Goal: Task Accomplishment & Management: Manage account settings

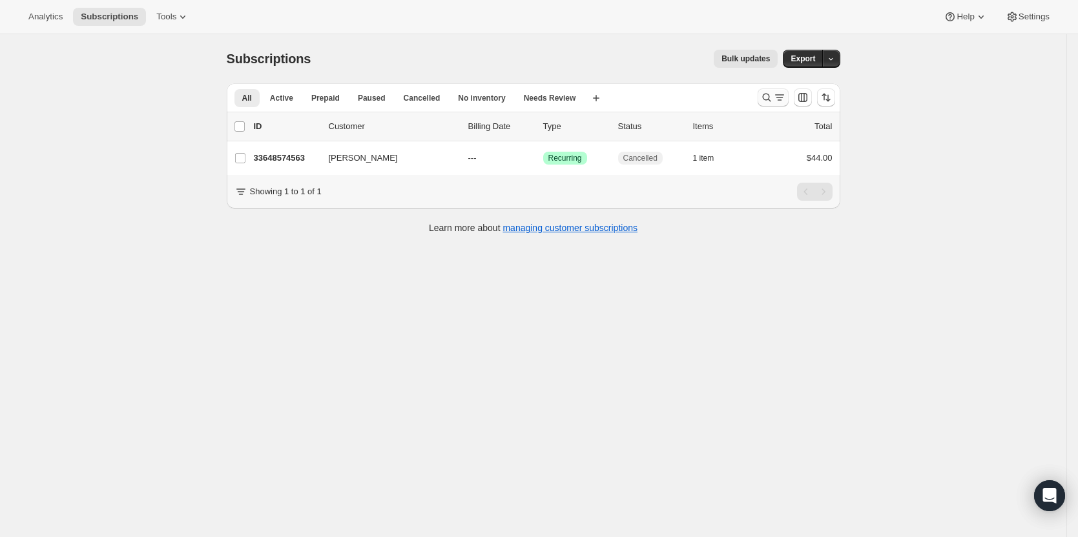
click at [781, 101] on icon "Search and filter results" at bounding box center [779, 97] width 13 height 13
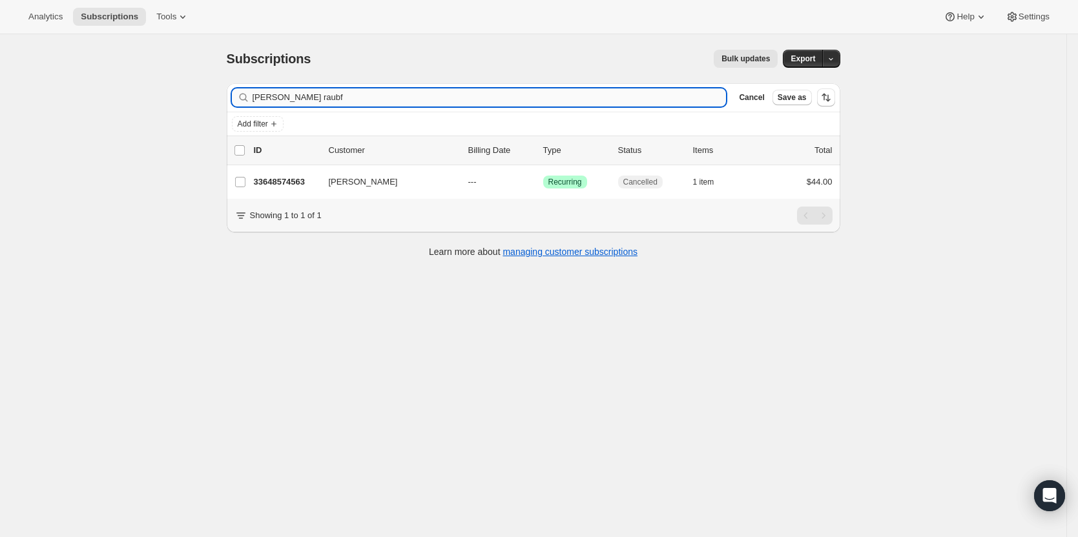
click at [394, 92] on input "brandi raubf" at bounding box center [490, 97] width 474 height 18
click at [394, 91] on input "brandi raubf" at bounding box center [490, 97] width 474 height 18
type input "a"
type input "carmen"
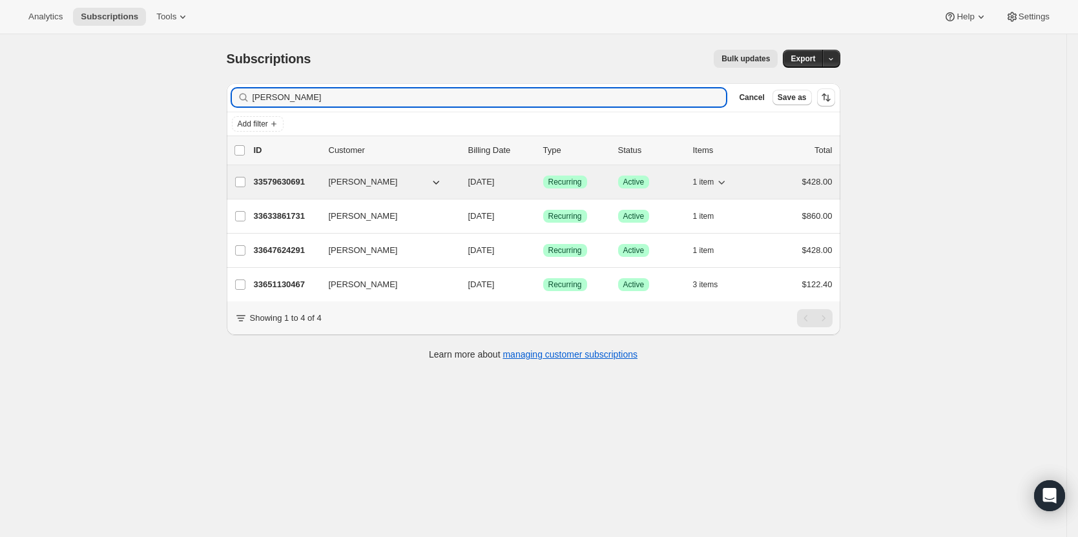
click at [291, 181] on p "33579630691" at bounding box center [286, 182] width 65 height 13
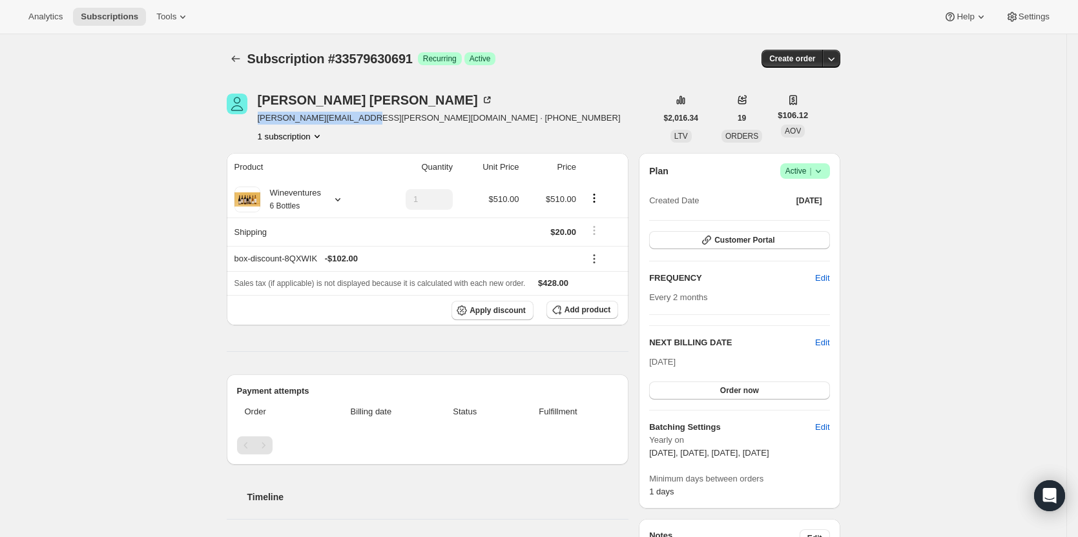
drag, startPoint x: 364, startPoint y: 121, endPoint x: 256, endPoint y: 119, distance: 108.5
click at [256, 119] on div "Carmen Emery carmen.emery.5@gmail.com · +16199875244 1 subscription" at bounding box center [441, 118] width 429 height 49
copy span "carmen.emery.5@gmail.com"
click at [833, 169] on div "Plan Success Active | Created Date Sep 5, 2023 Customer Portal FREQUENCY Edit E…" at bounding box center [739, 331] width 201 height 356
click at [825, 170] on icon at bounding box center [818, 171] width 13 height 13
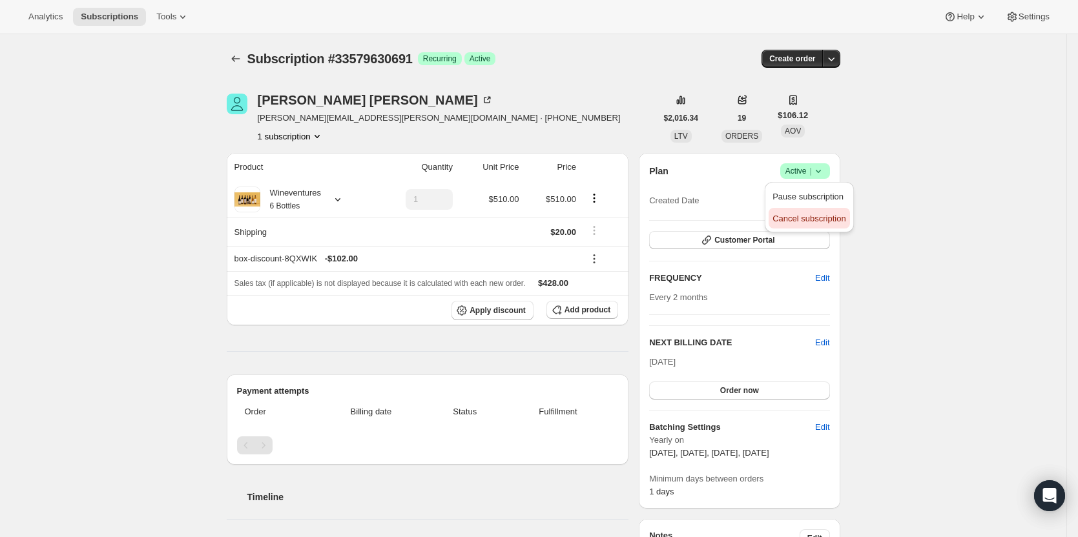
click at [824, 217] on span "Cancel subscription" at bounding box center [808, 219] width 73 height 10
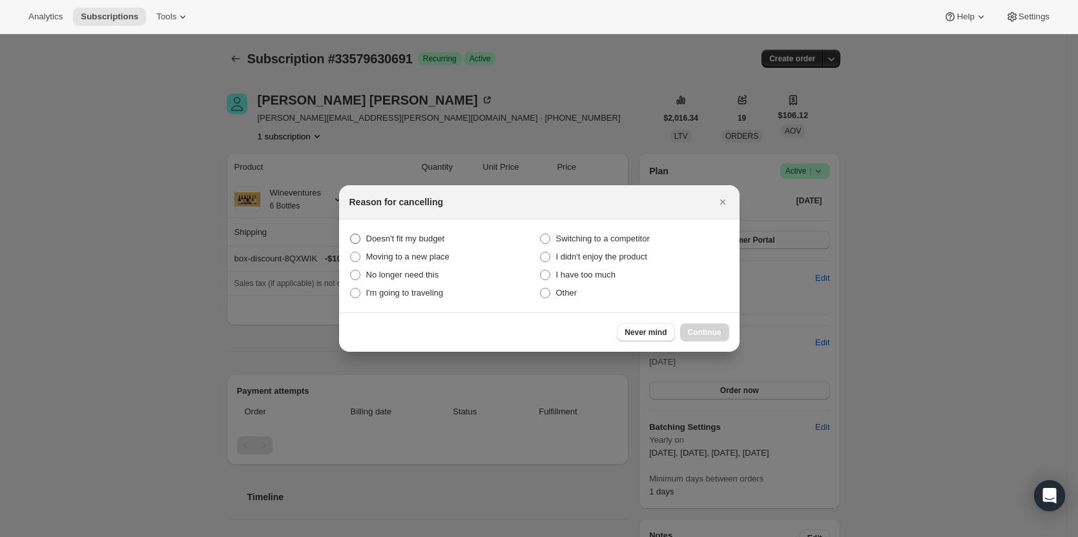
click at [404, 245] on span "Doesn't fit my budget" at bounding box center [405, 239] width 79 height 13
click at [351, 234] on budget "Doesn't fit my budget" at bounding box center [350, 234] width 1 height 1
radio budget "true"
click at [692, 327] on button "Continue" at bounding box center [704, 333] width 49 height 18
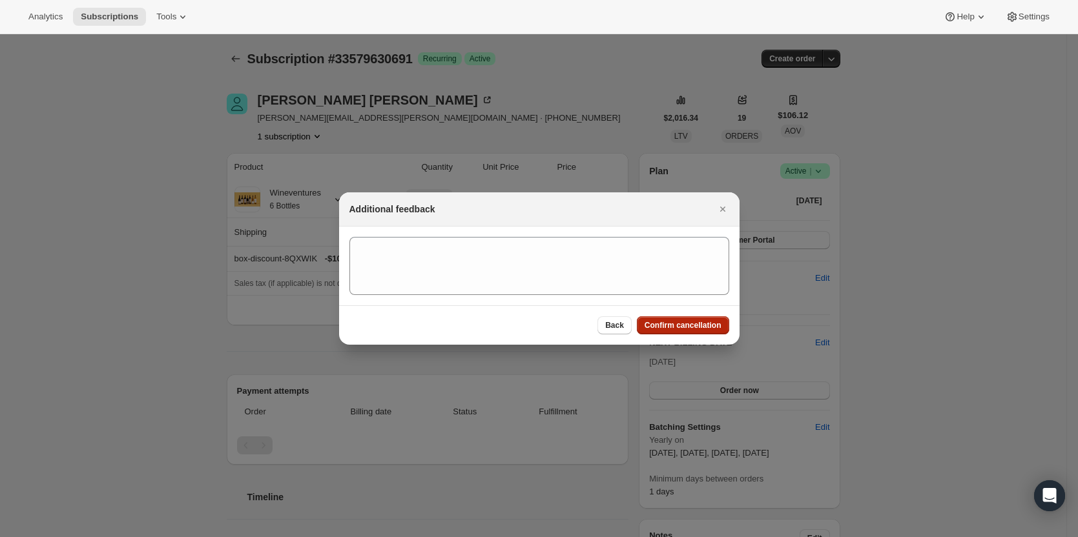
click at [685, 327] on span "Confirm cancellation" at bounding box center [683, 325] width 77 height 10
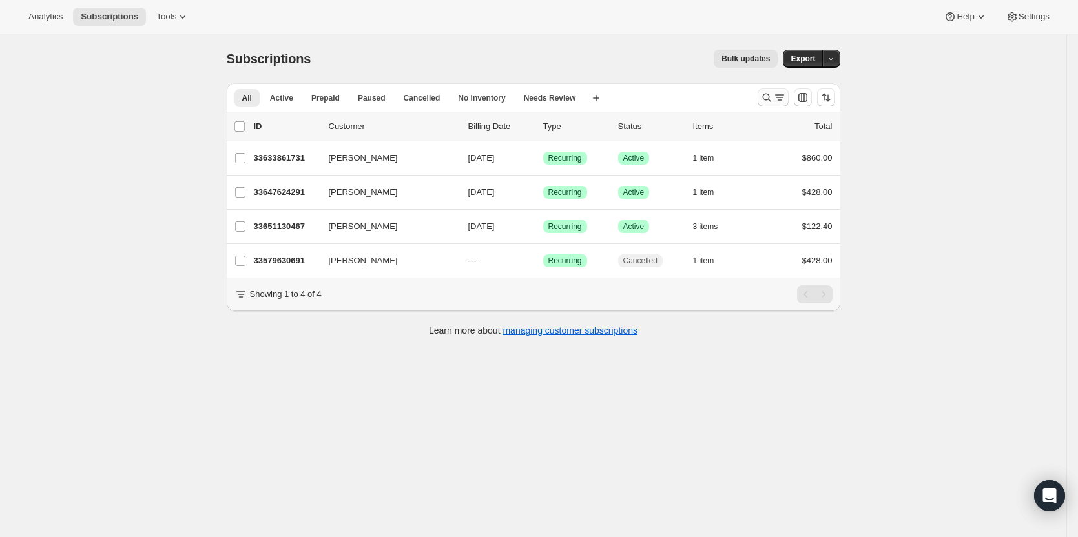
click at [785, 91] on button "Search and filter results" at bounding box center [773, 97] width 31 height 18
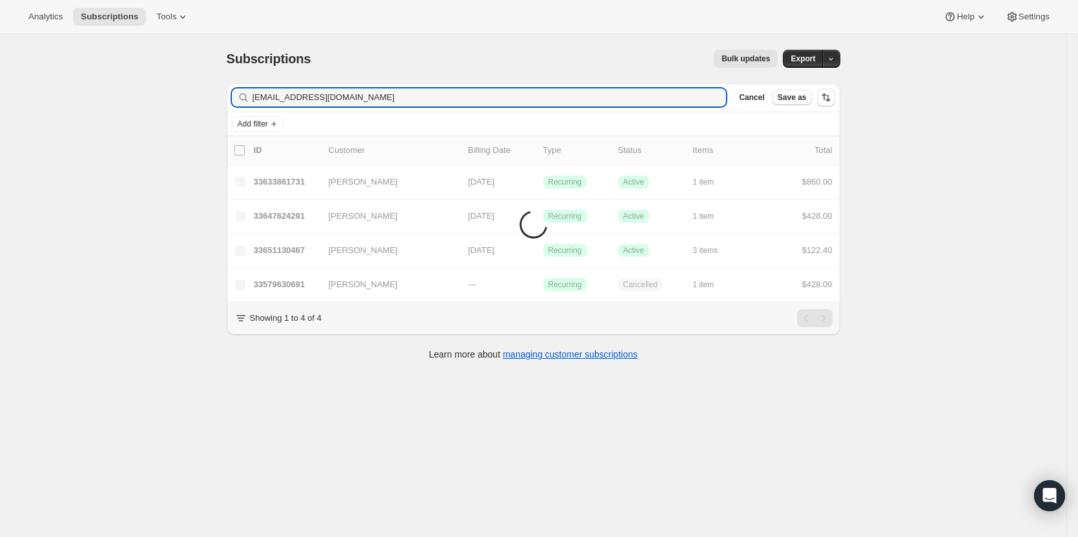
drag, startPoint x: 449, startPoint y: 101, endPoint x: 220, endPoint y: 103, distance: 228.6
click at [220, 103] on div "Filter subscribers carmensueannjim@optonline.net Clear Cancel Save as Add filte…" at bounding box center [528, 223] width 624 height 301
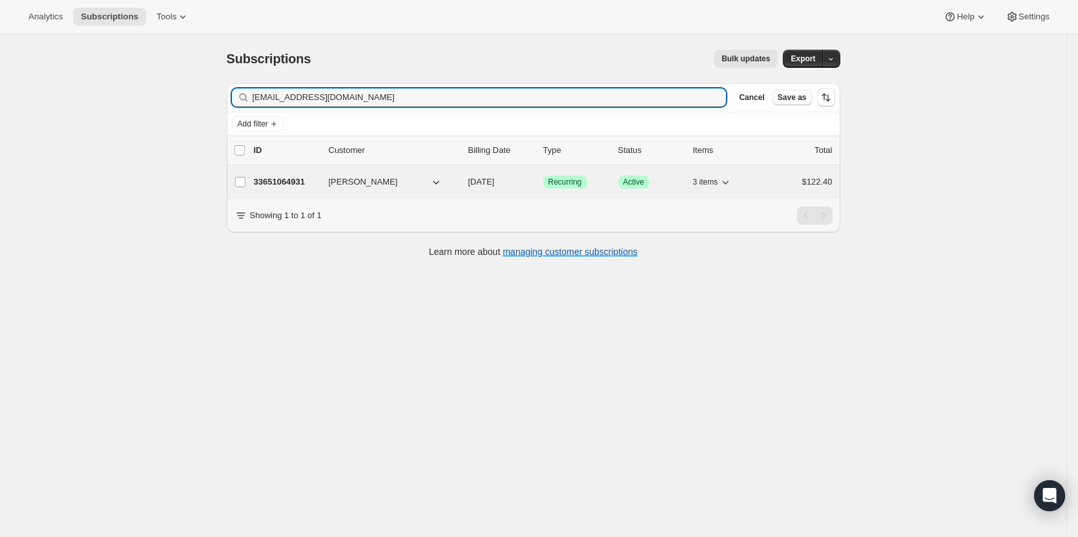
type input "[EMAIL_ADDRESS][DOMAIN_NAME]"
click at [280, 176] on p "33651064931" at bounding box center [286, 182] width 65 height 13
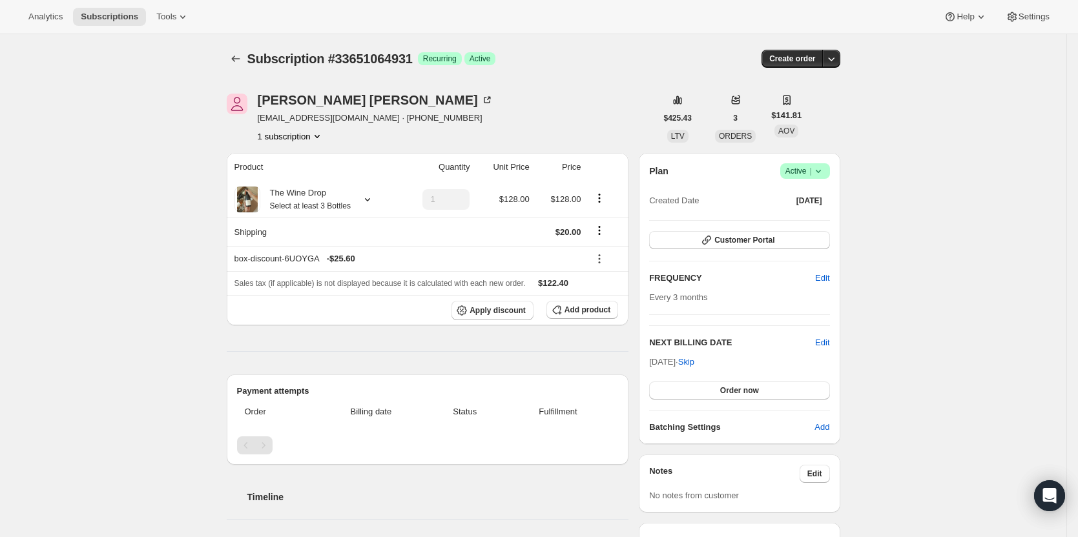
click at [318, 135] on icon "Product actions" at bounding box center [317, 136] width 13 height 13
click at [481, 132] on div "James Bilello sueannjim@optonline.net · +17322846105 1 subscription" at bounding box center [441, 118] width 429 height 49
click at [481, 103] on icon at bounding box center [487, 100] width 13 height 13
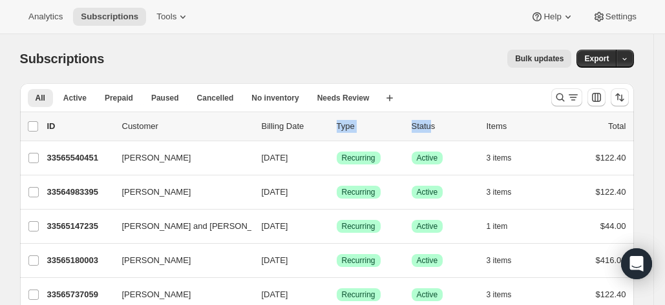
click at [434, 129] on div "ID Customer Billing Date Type Status Items Total" at bounding box center [336, 126] width 579 height 13
click at [559, 90] on button "Search and filter results" at bounding box center [566, 97] width 31 height 18
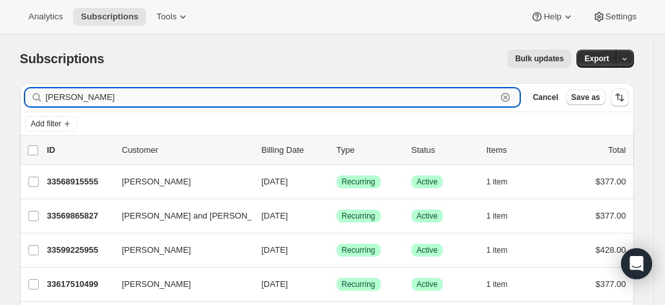
click at [72, 101] on input "[PERSON_NAME]" at bounding box center [271, 97] width 451 height 18
paste input "[EMAIL_ADDRESS][DOMAIN_NAME]"
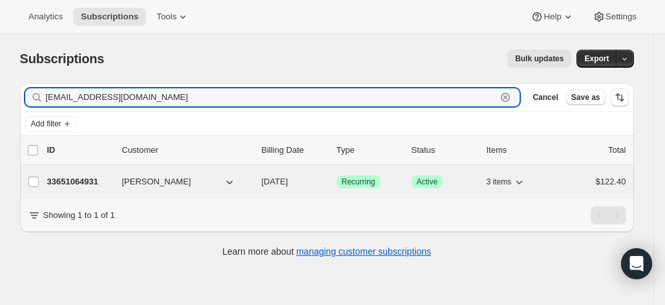
type input "[EMAIL_ADDRESS][DOMAIN_NAME]"
click at [81, 184] on p "33651064931" at bounding box center [79, 182] width 65 height 13
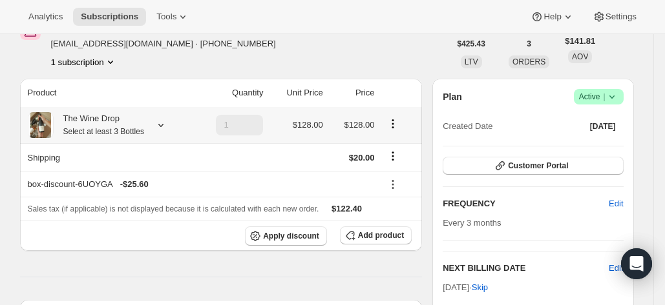
scroll to position [75, 0]
click at [615, 90] on icon at bounding box center [611, 96] width 13 height 13
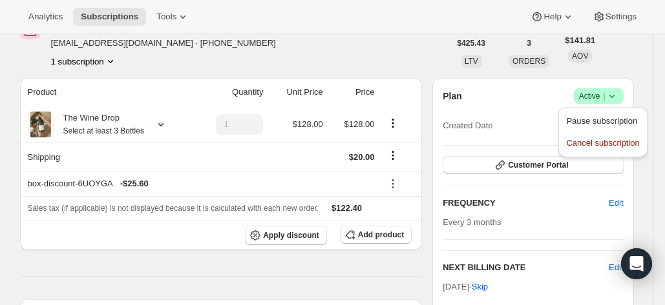
click at [523, 113] on div "Plan Success Active | Created Date [DATE]" at bounding box center [532, 111] width 180 height 47
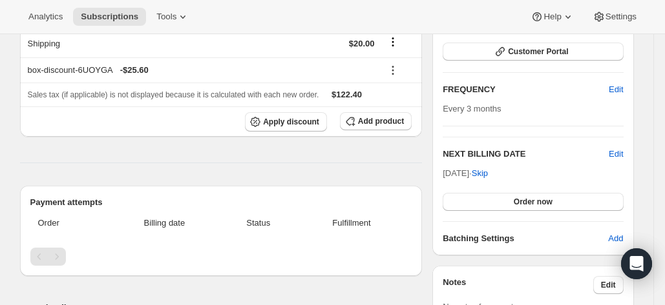
scroll to position [173, 0]
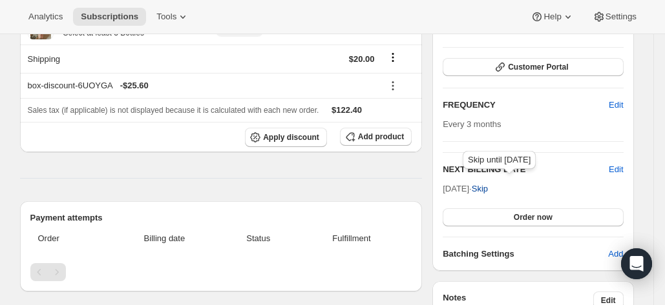
click at [488, 191] on span "Skip" at bounding box center [479, 189] width 16 height 13
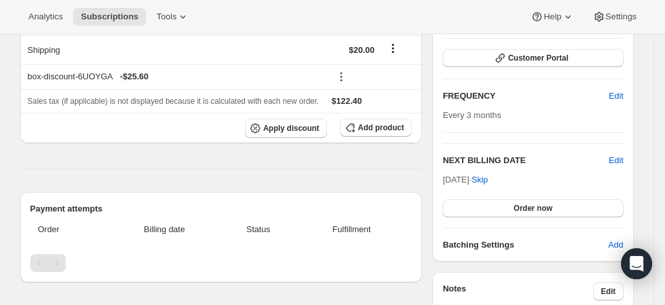
scroll to position [248, 0]
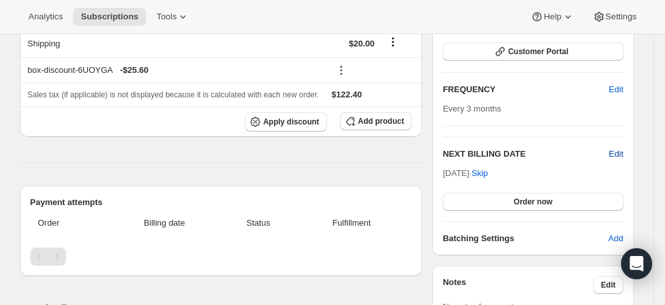
click at [618, 150] on span "Edit" at bounding box center [615, 154] width 14 height 13
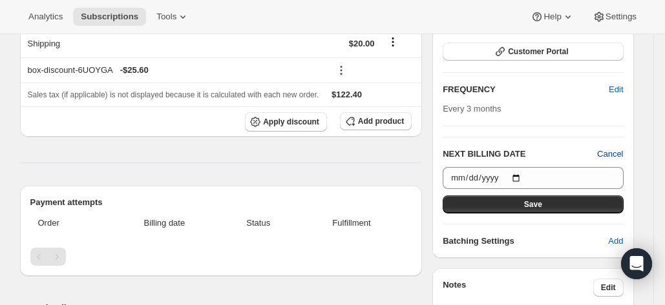
click at [608, 152] on span "Cancel" at bounding box center [610, 154] width 26 height 13
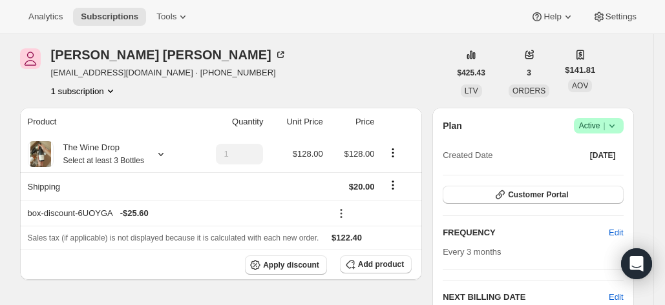
scroll to position [110, 0]
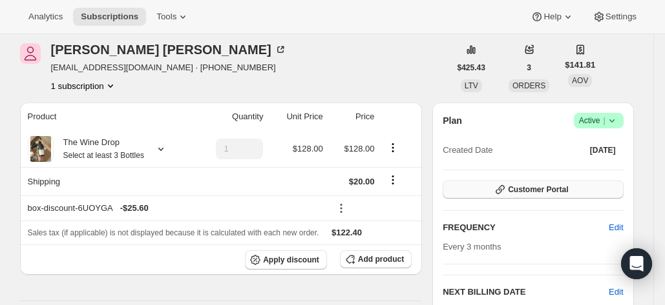
click at [539, 193] on span "Customer Portal" at bounding box center [538, 190] width 60 height 10
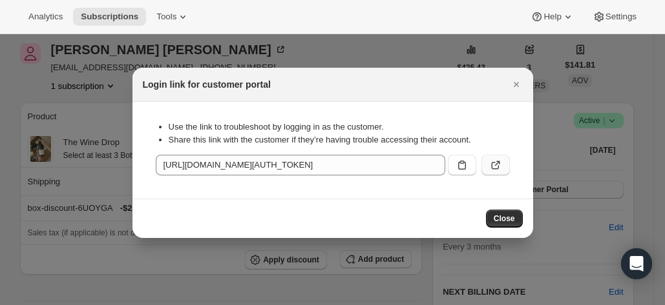
click at [497, 160] on icon ":rnt:" at bounding box center [495, 165] width 13 height 13
